Goal: Task Accomplishment & Management: Use online tool/utility

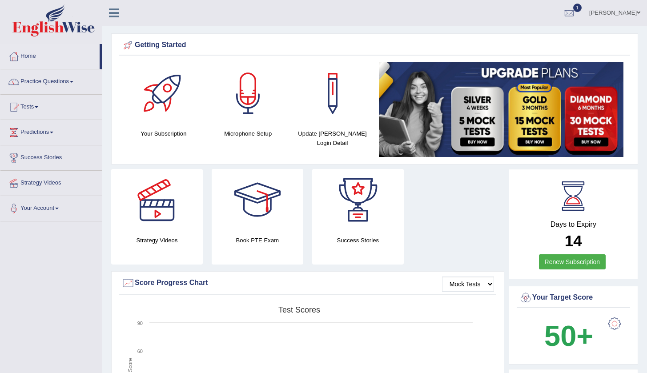
click at [37, 106] on link "Tests" at bounding box center [50, 106] width 101 height 22
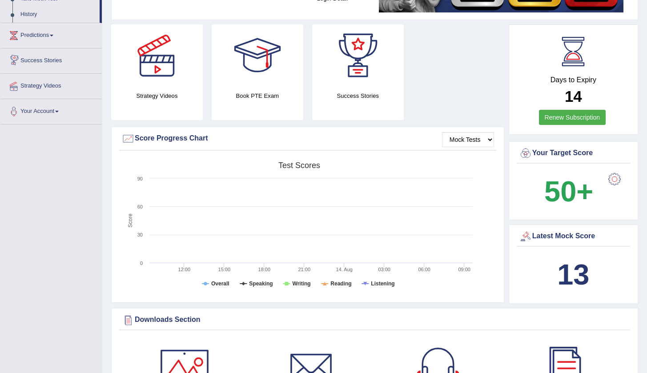
scroll to position [69, 0]
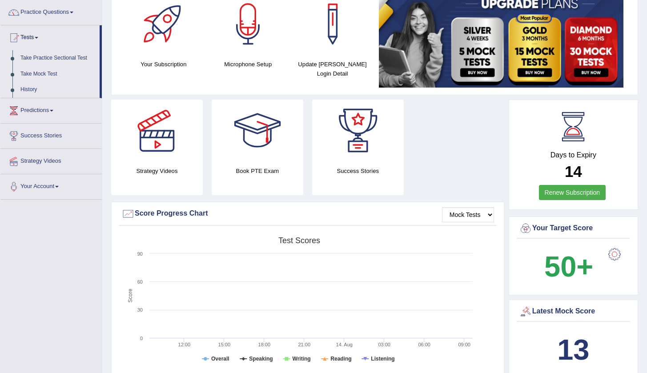
click at [44, 74] on link "Take Mock Test" at bounding box center [57, 74] width 83 height 16
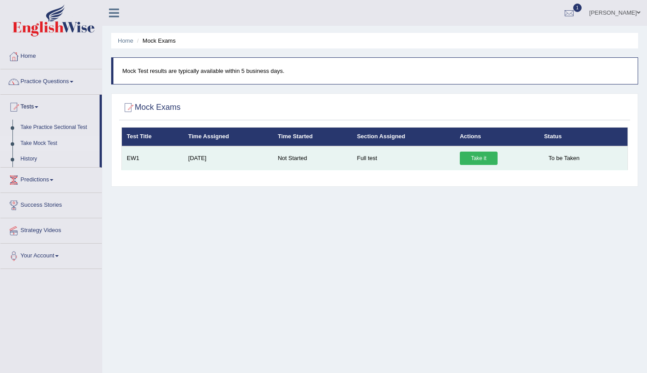
click at [473, 159] on link "Take it" at bounding box center [479, 158] width 38 height 13
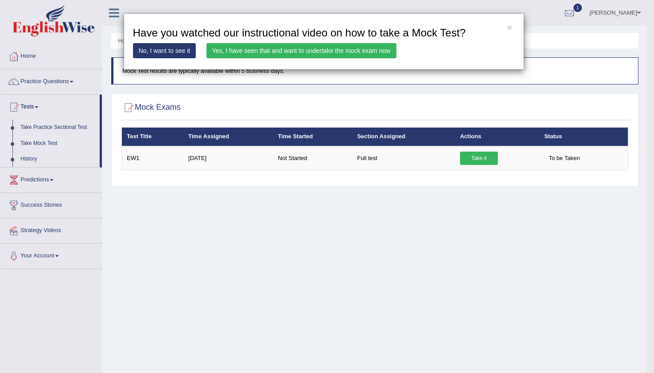
click at [301, 49] on link "Yes, I have seen that and want to undertake the mock exam now" at bounding box center [301, 50] width 190 height 15
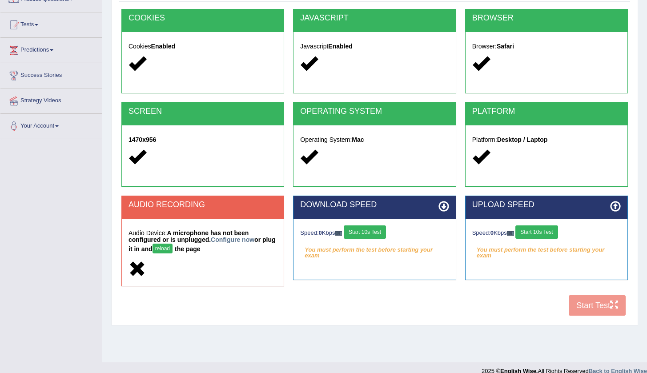
scroll to position [84, 0]
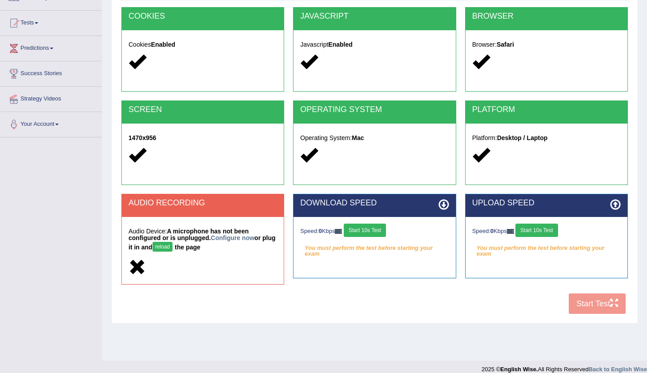
click at [173, 246] on button "reload" at bounding box center [163, 247] width 20 height 10
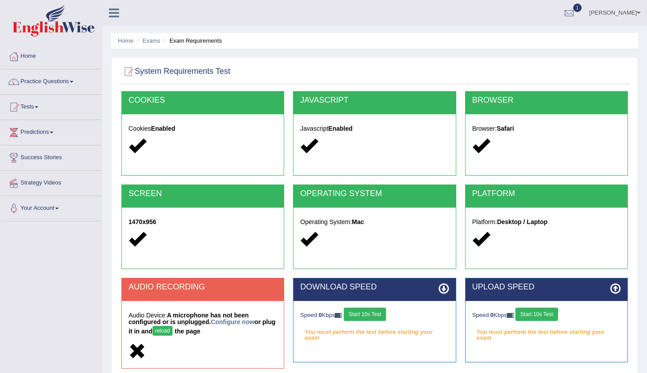
scroll to position [84, 0]
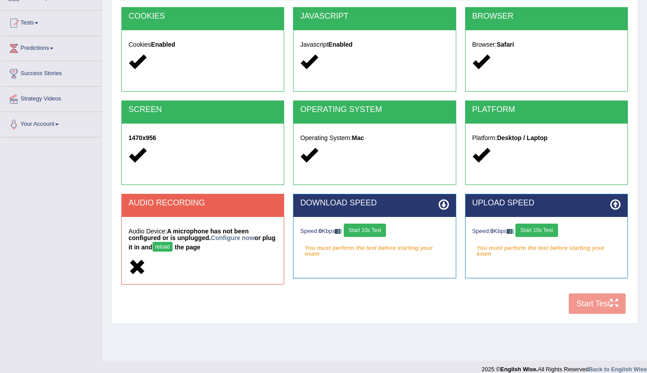
click at [583, 299] on div "COOKIES Cookies Enabled JAVASCRIPT Javascript Enabled BROWSER Browser: Safari S…" at bounding box center [374, 163] width 511 height 312
click at [575, 303] on div "COOKIES Cookies Enabled JAVASCRIPT Javascript Enabled BROWSER Browser: Safari S…" at bounding box center [374, 163] width 511 height 312
drag, startPoint x: 575, startPoint y: 303, endPoint x: 583, endPoint y: 300, distance: 9.2
click at [581, 301] on div "COOKIES Cookies Enabled JAVASCRIPT Javascript Enabled BROWSER Browser: Safari S…" at bounding box center [374, 163] width 511 height 312
click at [173, 243] on button "reload" at bounding box center [163, 247] width 20 height 10
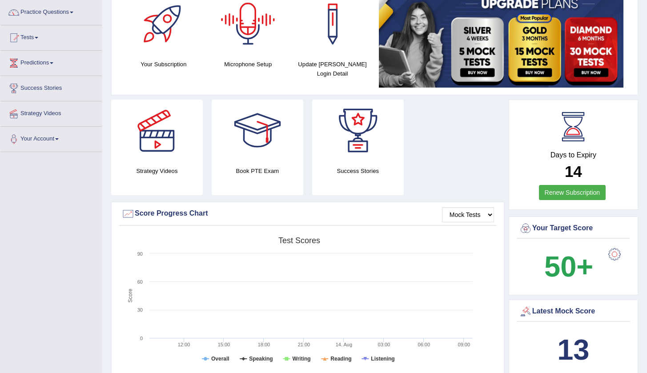
click at [251, 43] on div at bounding box center [248, 24] width 62 height 62
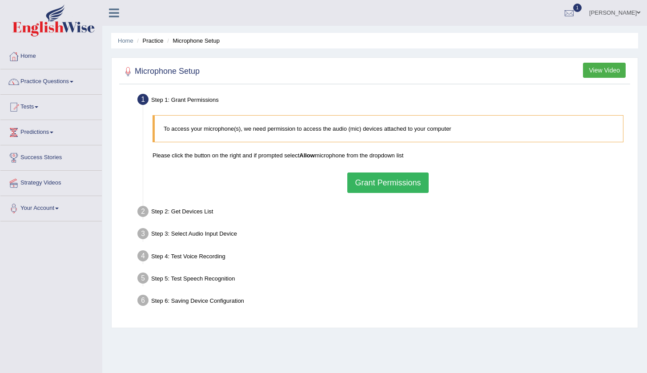
click at [388, 186] on button "Grant Permissions" at bounding box center [387, 183] width 81 height 20
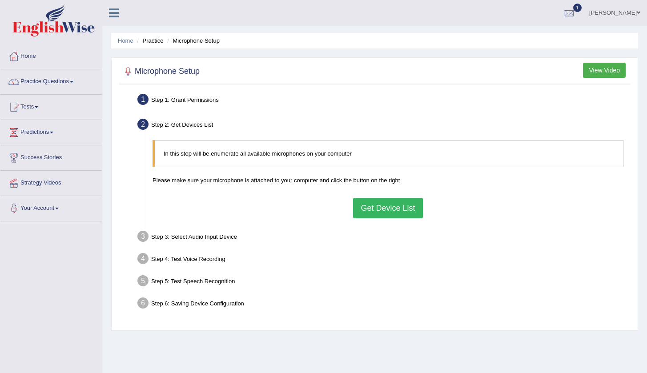
click at [391, 210] on button "Get Device List" at bounding box center [387, 208] width 69 height 20
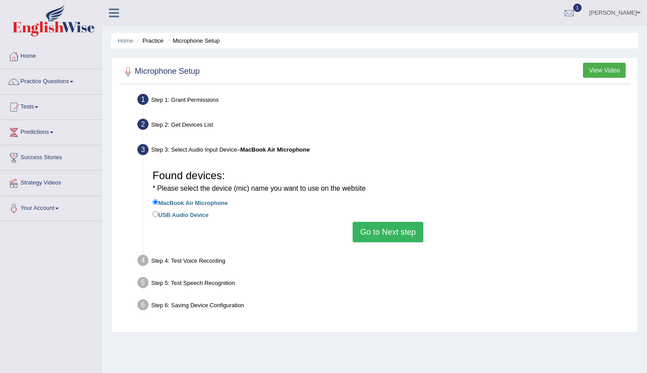
click at [155, 212] on input "USB Audio Device" at bounding box center [156, 214] width 6 height 6
radio input "true"
click at [394, 229] on button "Go to Next step" at bounding box center [388, 232] width 71 height 20
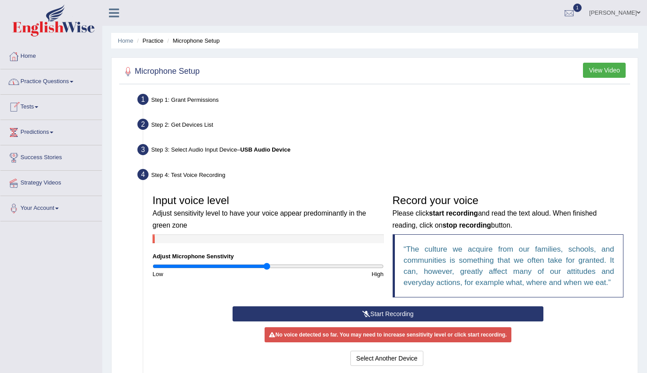
click at [40, 104] on link "Tests" at bounding box center [50, 106] width 101 height 22
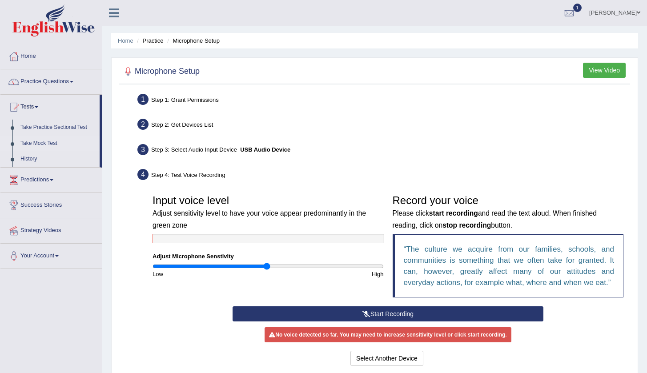
click at [43, 140] on link "Take Mock Test" at bounding box center [57, 144] width 83 height 16
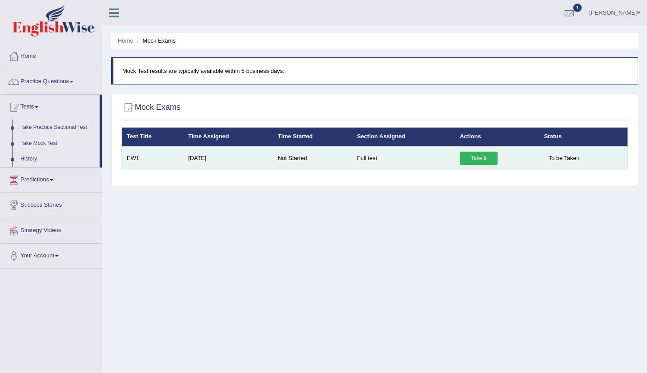
click at [481, 157] on link "Take it" at bounding box center [479, 158] width 38 height 13
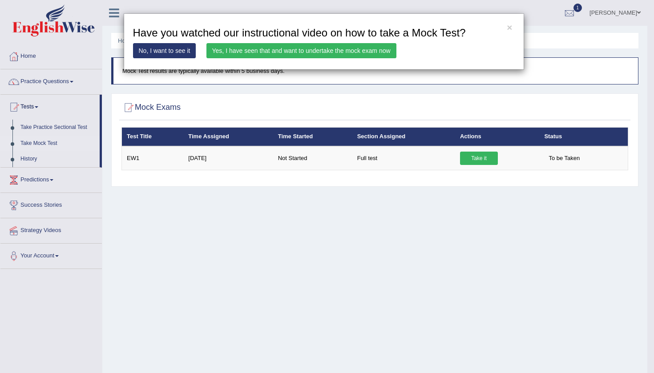
click at [299, 46] on link "Yes, I have seen that and want to undertake the mock exam now" at bounding box center [301, 50] width 190 height 15
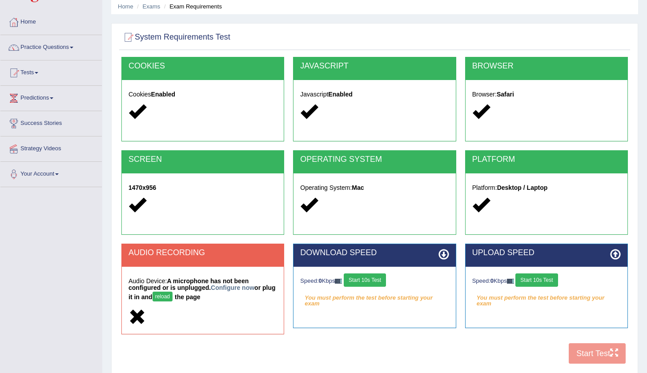
scroll to position [34, 0]
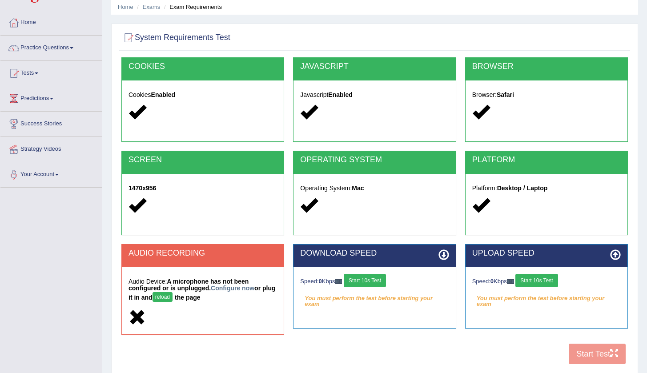
click at [605, 353] on div "COOKIES Cookies Enabled JAVASCRIPT Javascript Enabled BROWSER Browser: Safari S…" at bounding box center [374, 213] width 511 height 312
click at [173, 298] on button "reload" at bounding box center [163, 297] width 20 height 10
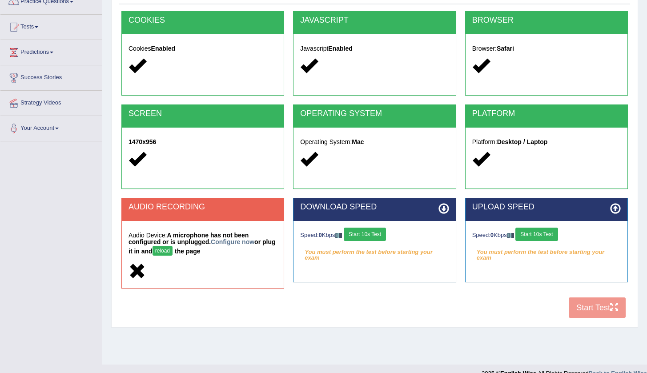
scroll to position [94, 0]
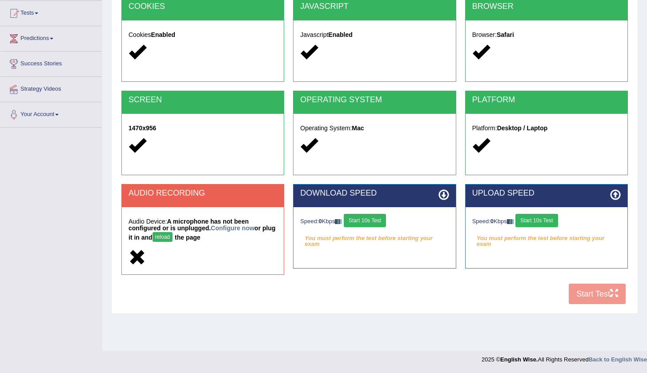
click at [173, 238] on button "reload" at bounding box center [163, 237] width 20 height 10
click at [173, 234] on button "reload" at bounding box center [163, 237] width 20 height 10
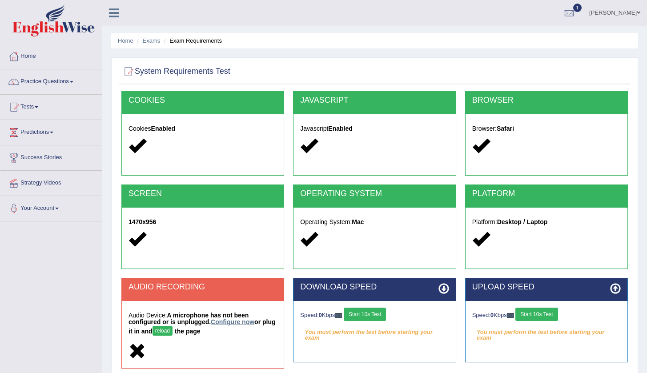
click at [232, 322] on link "Configure now" at bounding box center [233, 321] width 44 height 7
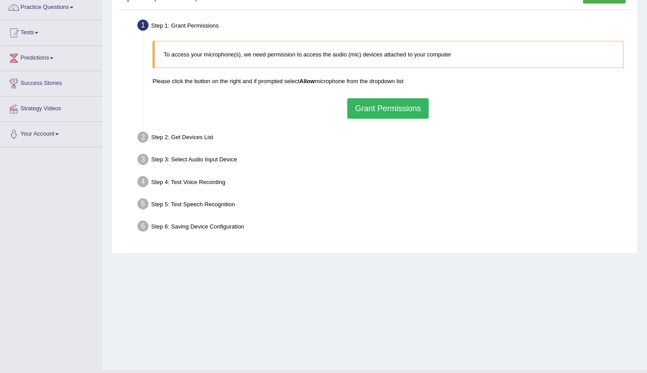
scroll to position [72, 0]
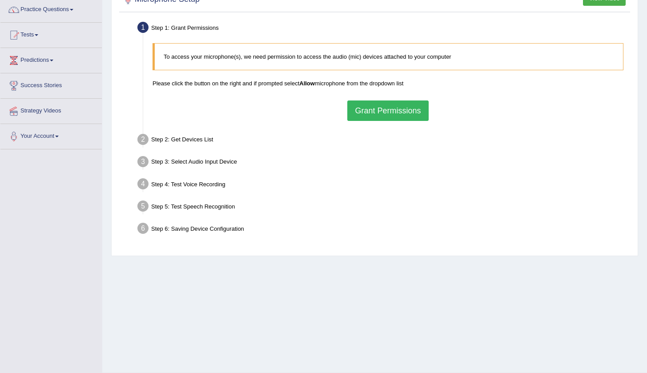
click at [397, 109] on button "Grant Permissions" at bounding box center [387, 111] width 81 height 20
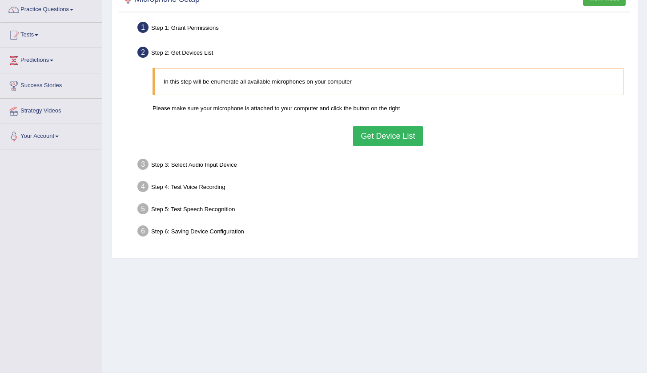
click at [396, 135] on button "Get Device List" at bounding box center [387, 136] width 69 height 20
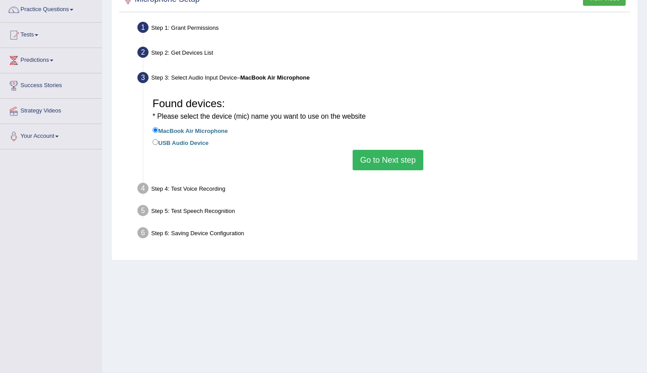
click at [156, 139] on input "USB Audio Device" at bounding box center [156, 142] width 6 height 6
radio input "true"
click at [394, 156] on button "Go to Next step" at bounding box center [388, 160] width 71 height 20
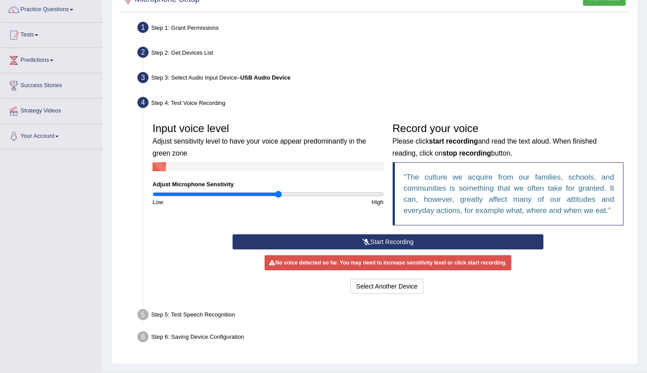
drag, startPoint x: 267, startPoint y: 193, endPoint x: 277, endPoint y: 194, distance: 9.4
type input "1.1"
click at [278, 194] on input "range" at bounding box center [268, 194] width 231 height 7
click at [392, 242] on button "Start Recording" at bounding box center [388, 241] width 311 height 15
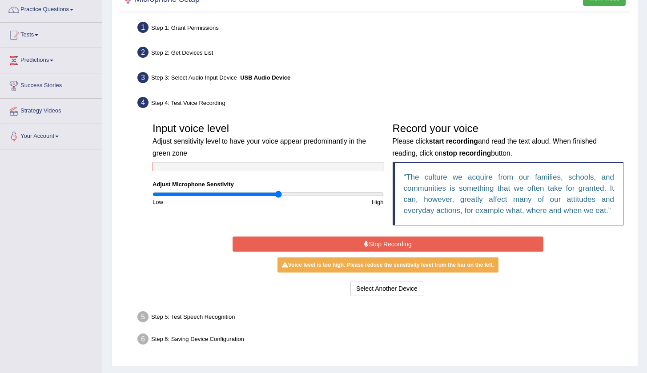
click at [392, 242] on button "Stop Recording" at bounding box center [388, 244] width 311 height 15
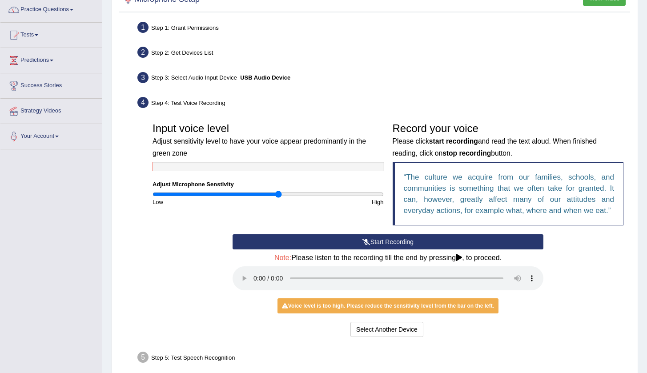
click at [253, 274] on audio at bounding box center [388, 278] width 311 height 24
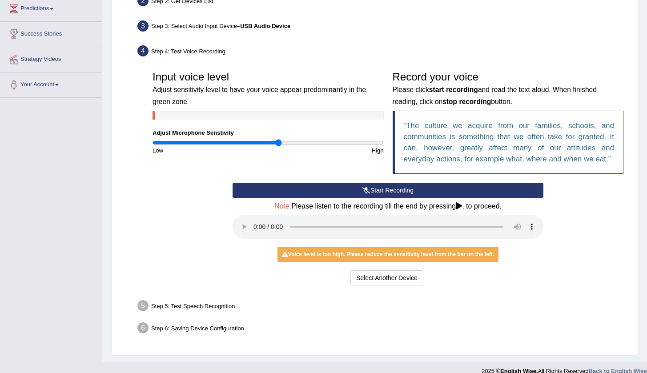
scroll to position [0, 0]
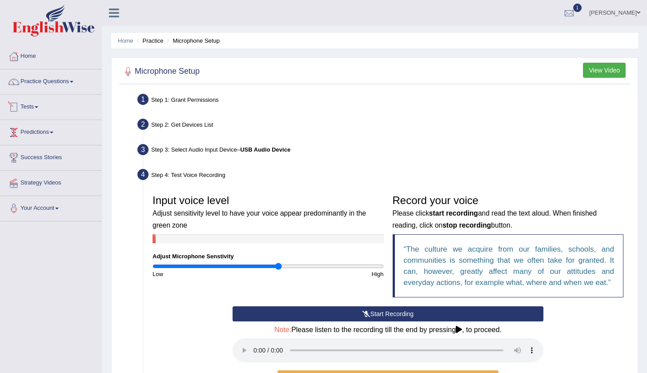
click at [29, 105] on link "Tests" at bounding box center [50, 106] width 101 height 22
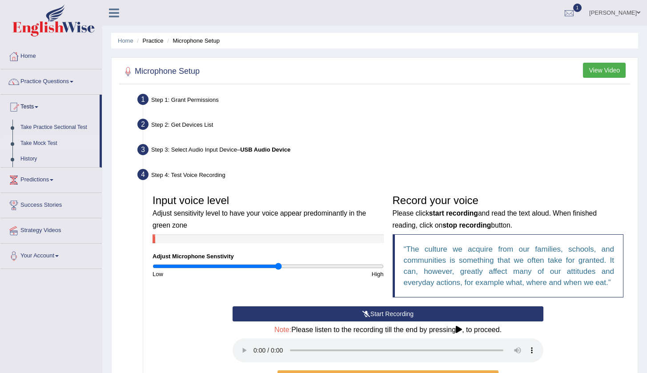
click at [35, 142] on link "Take Mock Test" at bounding box center [57, 144] width 83 height 16
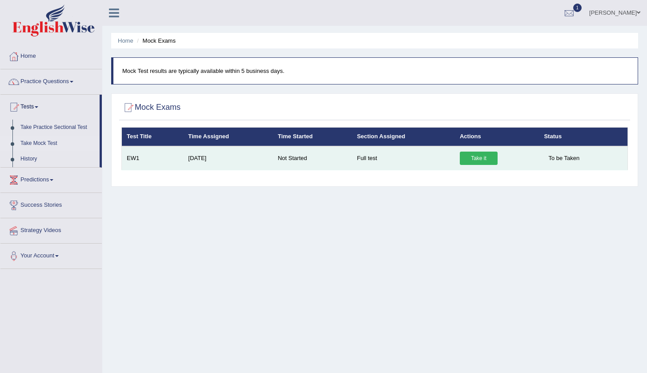
click at [482, 158] on link "Take it" at bounding box center [479, 158] width 38 height 13
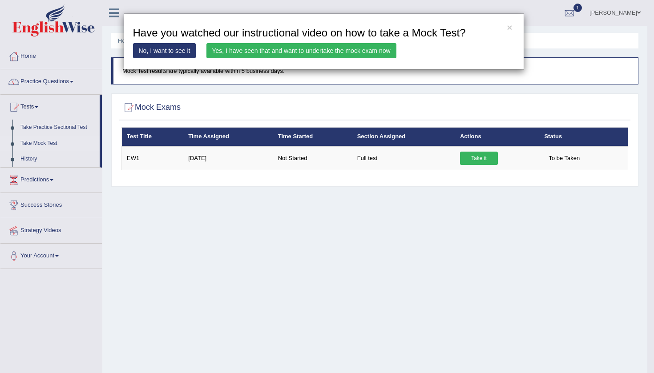
click at [349, 52] on link "Yes, I have seen that and want to undertake the mock exam now" at bounding box center [301, 50] width 190 height 15
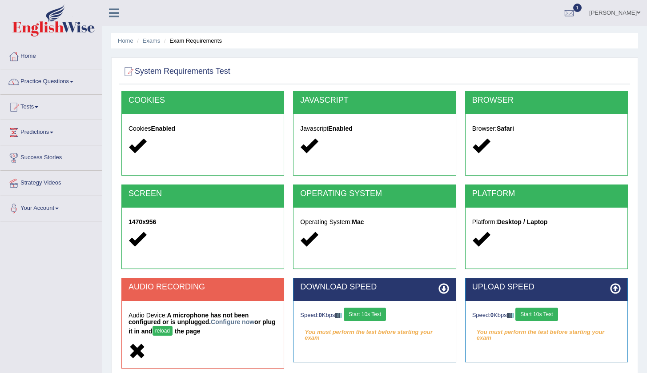
scroll to position [94, 0]
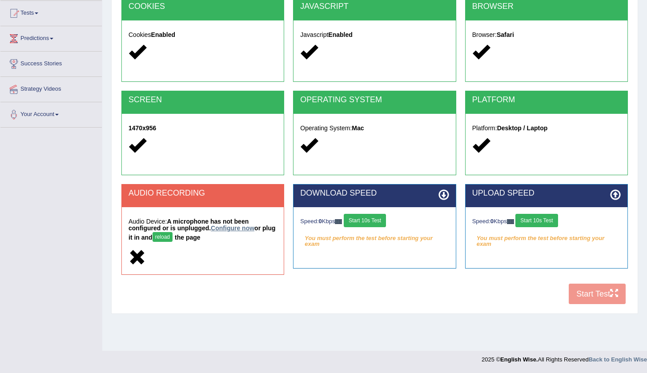
click at [235, 228] on link "Configure now" at bounding box center [233, 228] width 44 height 7
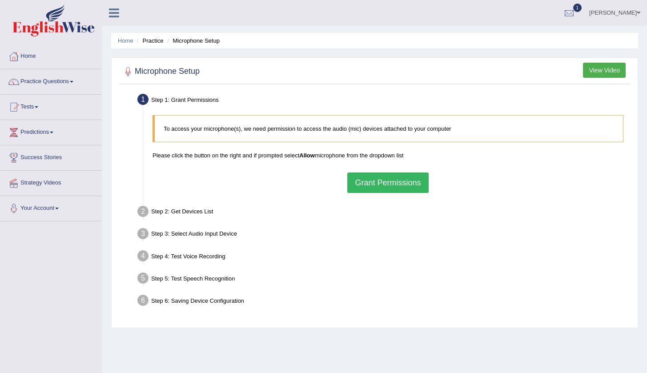
click at [381, 183] on button "Grant Permissions" at bounding box center [387, 183] width 81 height 20
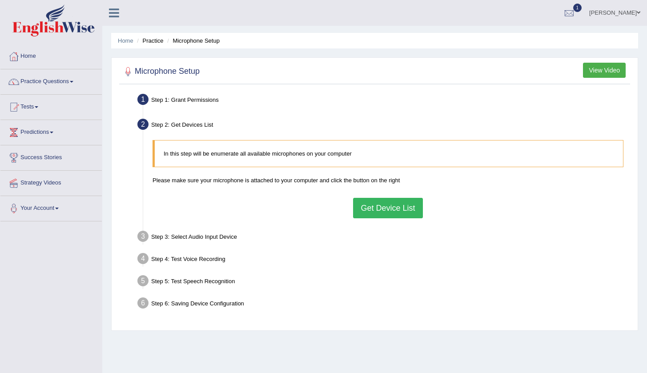
click at [384, 213] on button "Get Device List" at bounding box center [387, 208] width 69 height 20
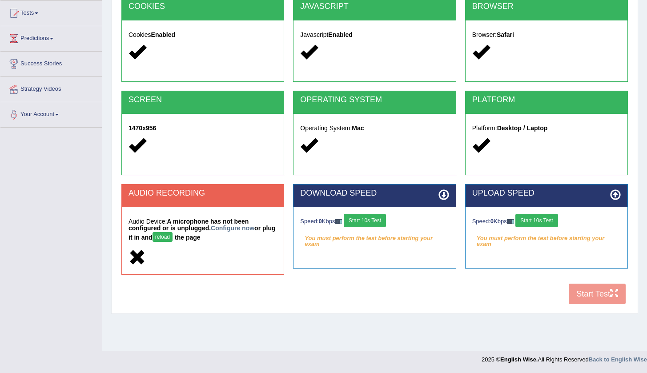
click at [231, 227] on link "Configure now" at bounding box center [233, 228] width 44 height 7
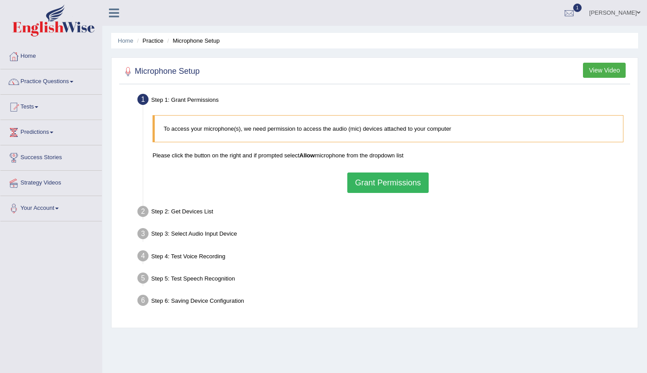
click at [375, 180] on button "Grant Permissions" at bounding box center [387, 183] width 81 height 20
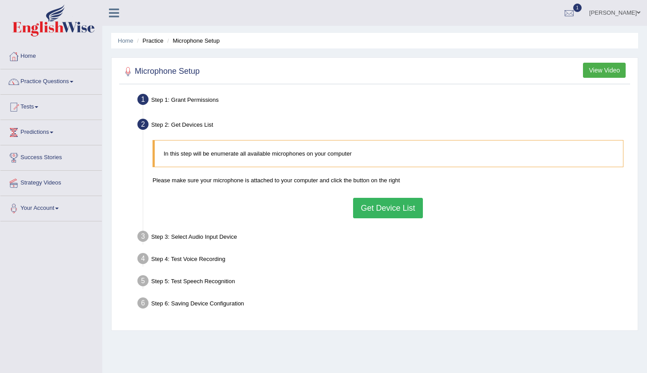
click at [386, 195] on div "In this step will be enumerate all available microphones on your computer Pleas…" at bounding box center [388, 179] width 480 height 87
click at [386, 212] on button "Get Device List" at bounding box center [387, 208] width 69 height 20
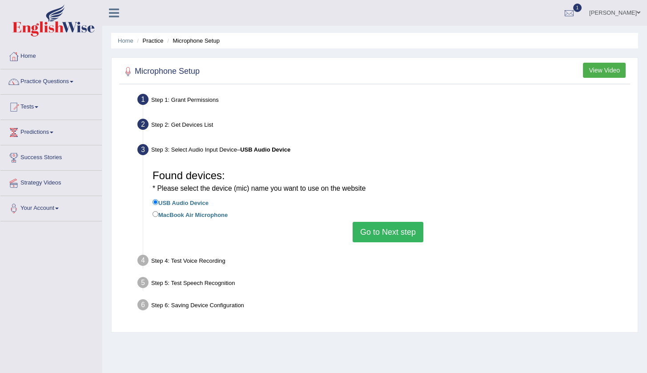
click at [393, 231] on button "Go to Next step" at bounding box center [388, 232] width 71 height 20
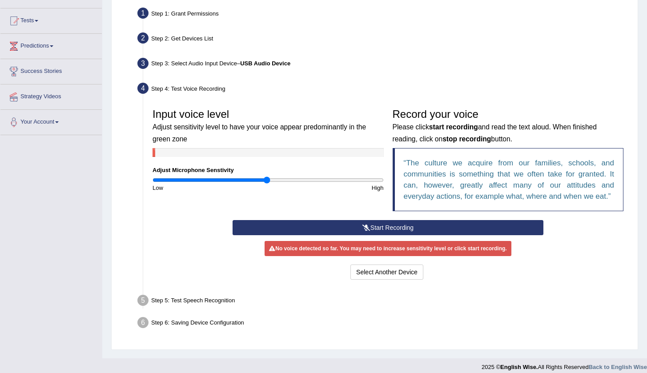
scroll to position [94, 0]
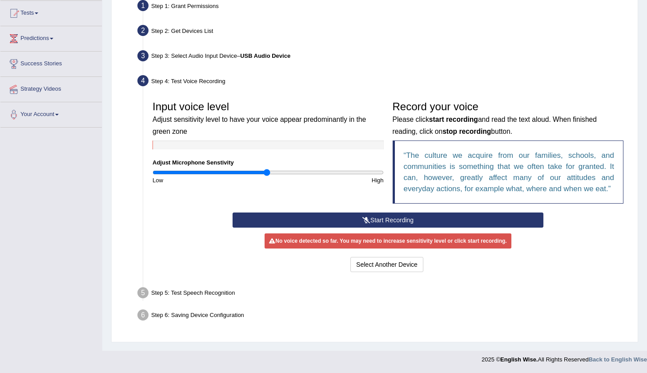
click at [412, 220] on button "Start Recording" at bounding box center [388, 220] width 311 height 15
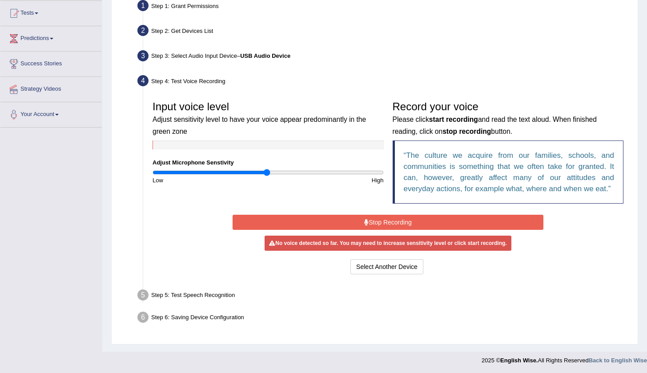
click at [423, 220] on button "Stop Recording" at bounding box center [388, 222] width 311 height 15
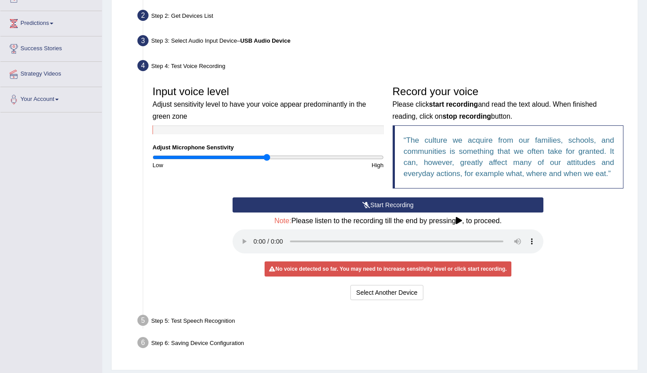
scroll to position [124, 0]
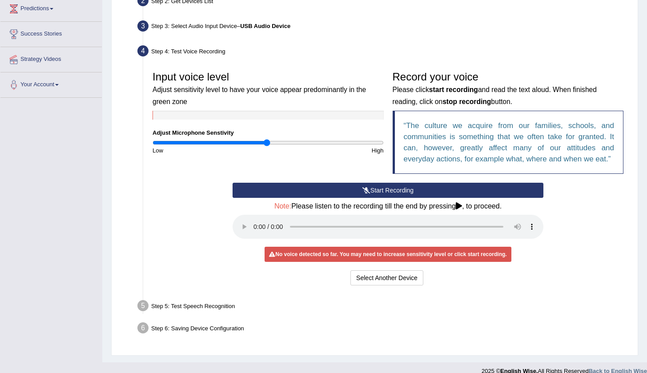
click at [364, 189] on icon at bounding box center [366, 190] width 8 height 6
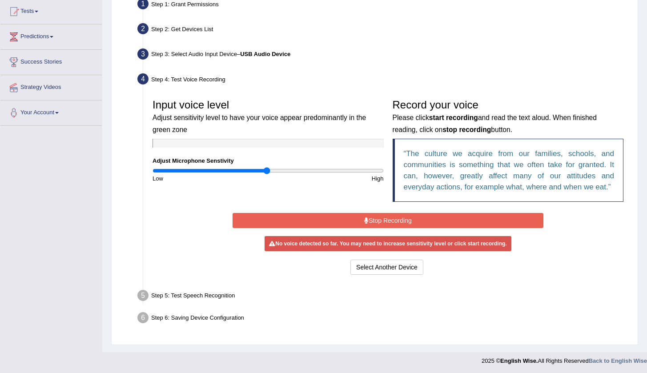
scroll to position [94, 0]
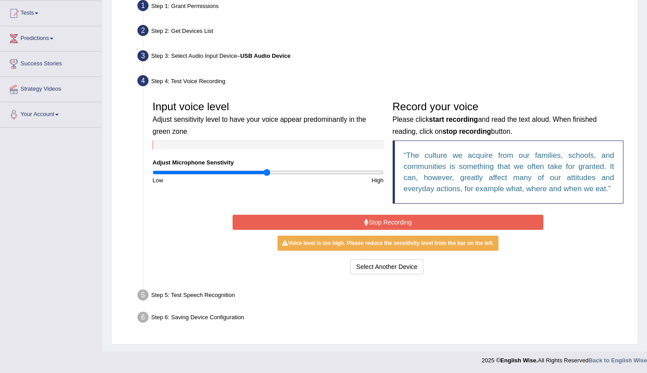
click at [377, 216] on button "Stop Recording" at bounding box center [388, 222] width 311 height 15
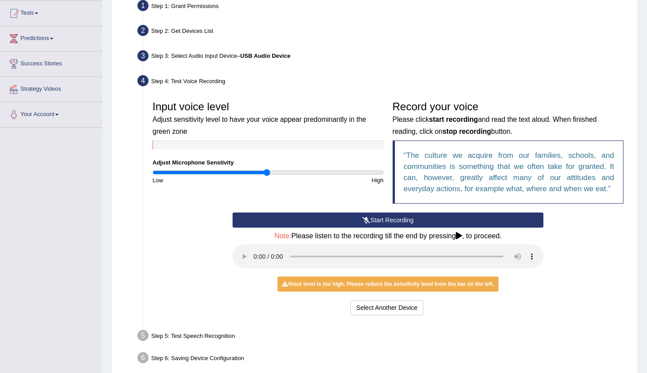
click at [253, 250] on audio at bounding box center [388, 257] width 311 height 24
click at [386, 300] on button "Select Another Device" at bounding box center [386, 307] width 73 height 15
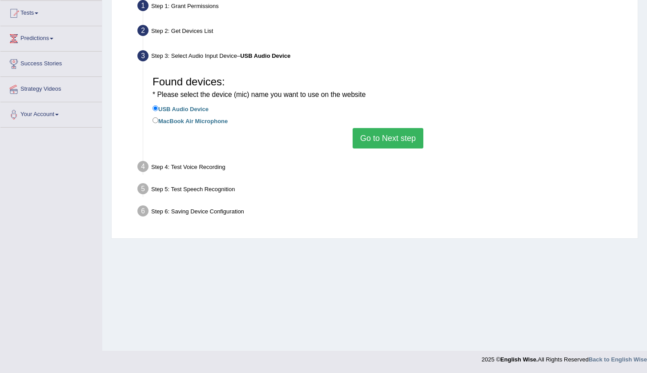
click at [390, 133] on button "Go to Next step" at bounding box center [388, 138] width 71 height 20
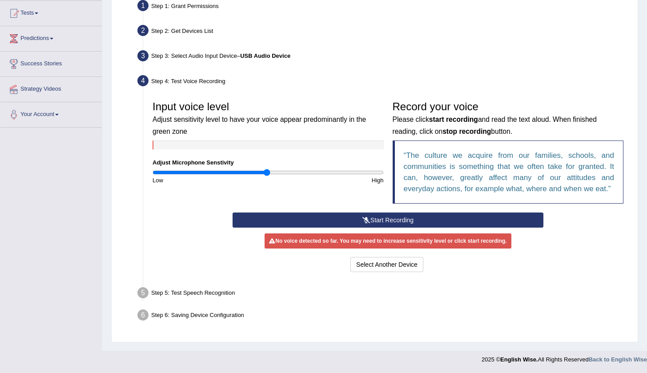
click at [418, 218] on button "Start Recording" at bounding box center [388, 220] width 311 height 15
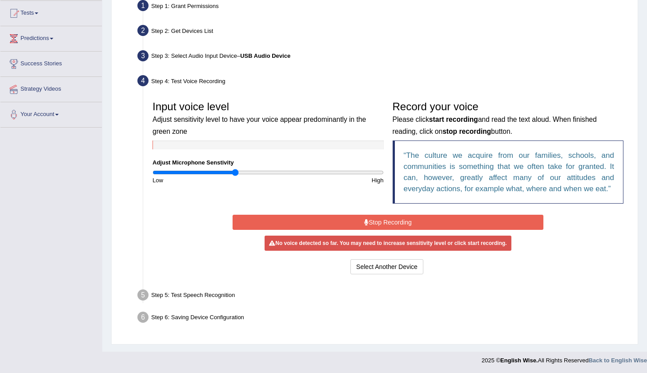
drag, startPoint x: 268, startPoint y: 170, endPoint x: 236, endPoint y: 169, distance: 32.5
click at [236, 169] on input "range" at bounding box center [268, 172] width 231 height 7
drag, startPoint x: 235, startPoint y: 172, endPoint x: 246, endPoint y: 173, distance: 11.6
type input "0.82"
click at [246, 173] on input "range" at bounding box center [268, 172] width 231 height 7
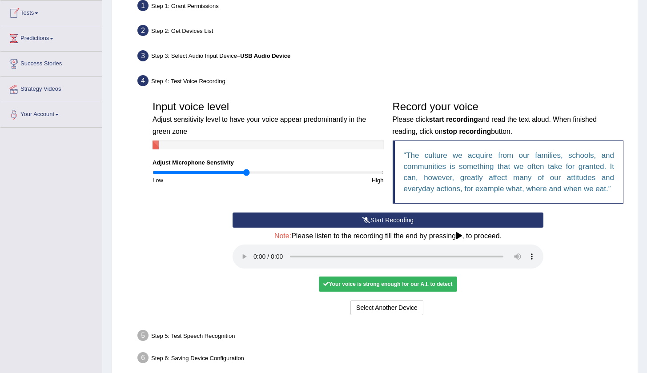
click at [32, 11] on link "Tests" at bounding box center [50, 12] width 101 height 22
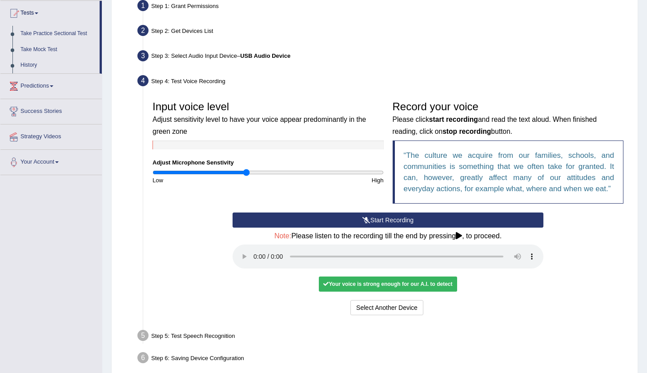
click at [28, 12] on link "Tests" at bounding box center [49, 12] width 99 height 22
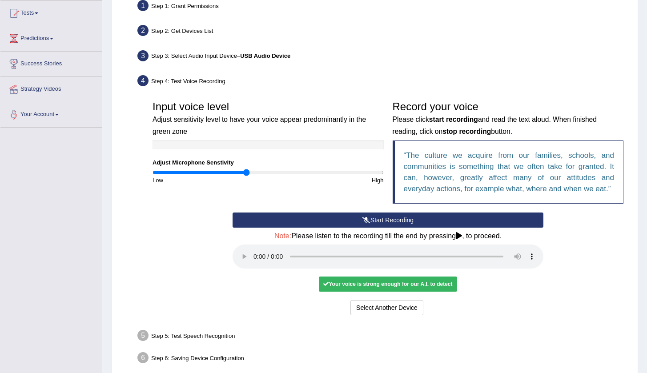
click at [28, 10] on link "Tests" at bounding box center [50, 12] width 101 height 22
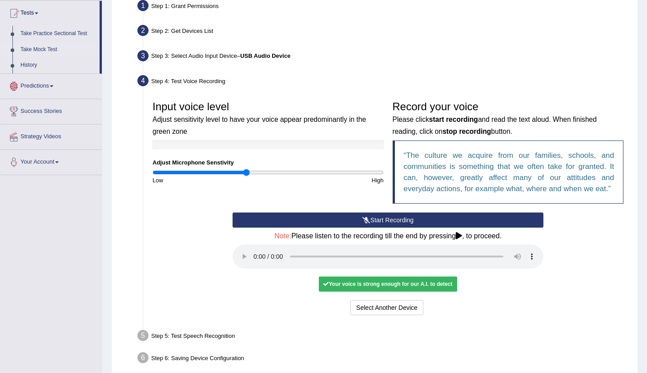
click at [47, 47] on link "Take Mock Test" at bounding box center [57, 50] width 83 height 16
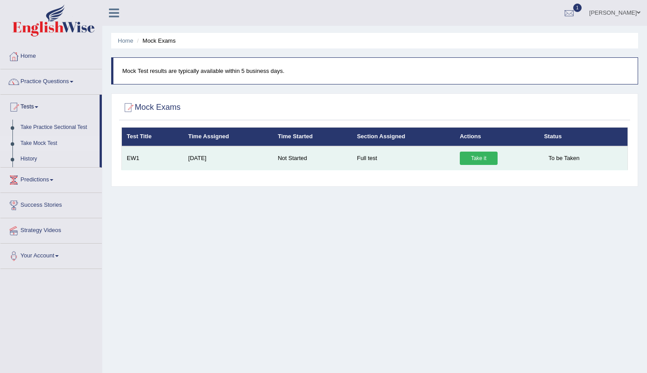
click at [481, 156] on link "Take it" at bounding box center [479, 158] width 38 height 13
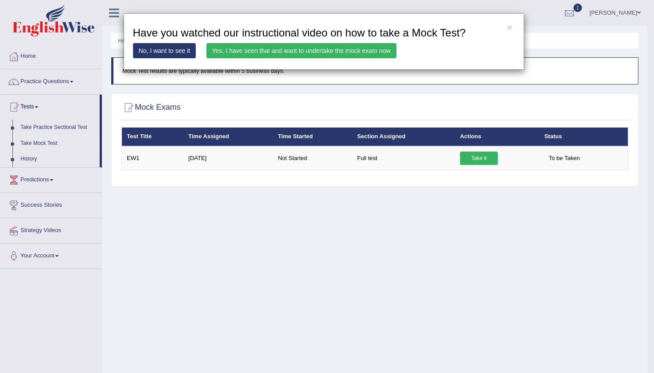
click at [373, 48] on link "Yes, I have seen that and want to undertake the mock exam now" at bounding box center [301, 50] width 190 height 15
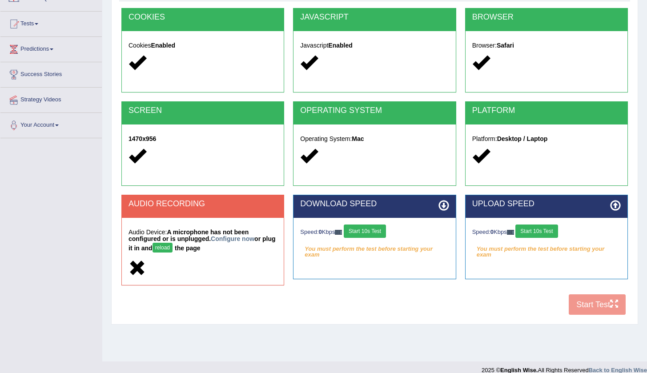
scroll to position [85, 0]
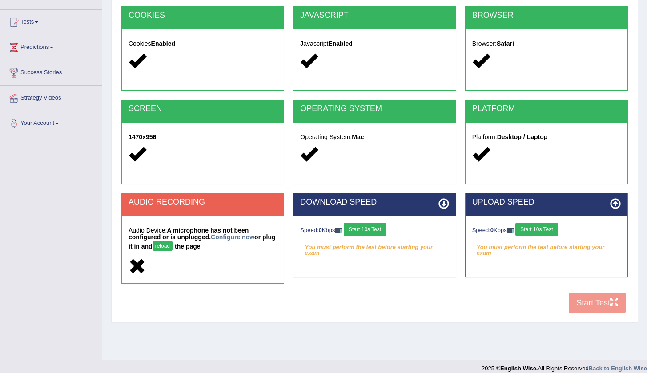
click at [606, 304] on div "COOKIES Cookies Enabled JAVASCRIPT Javascript Enabled BROWSER Browser: Safari S…" at bounding box center [374, 162] width 511 height 312
click at [229, 236] on link "Configure now" at bounding box center [233, 236] width 44 height 7
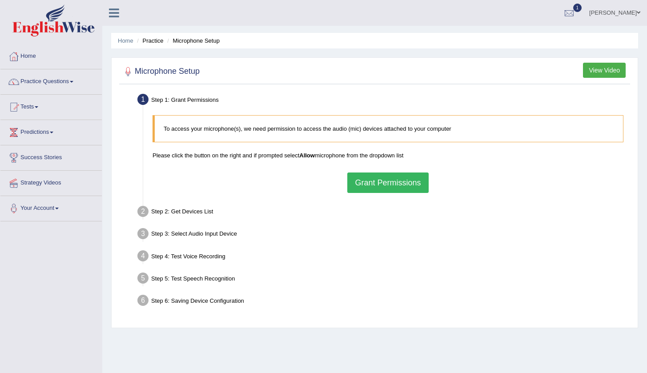
click at [608, 71] on button "View Video" at bounding box center [604, 70] width 43 height 15
